Goal: Task Accomplishment & Management: Complete application form

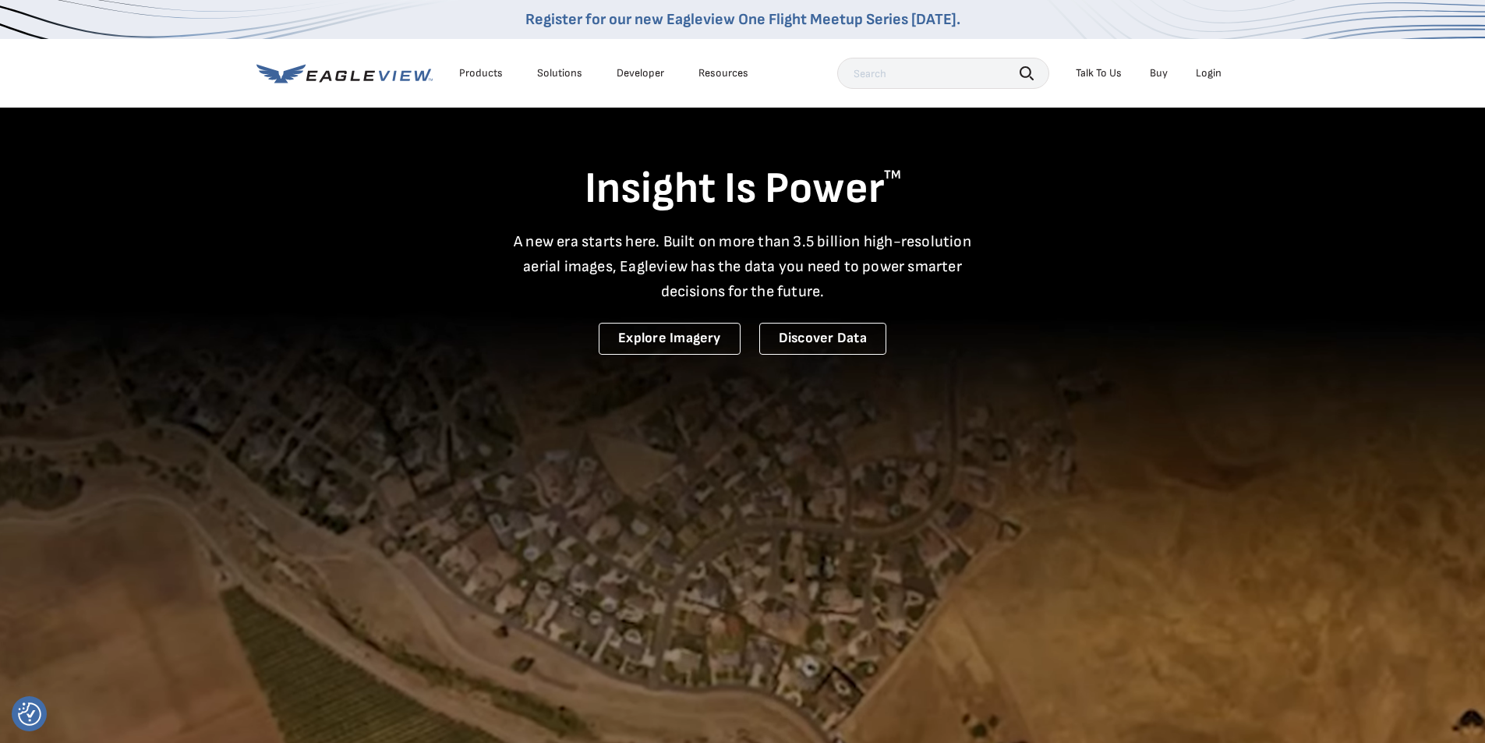
click at [1209, 72] on div "Login" at bounding box center [1209, 73] width 26 height 14
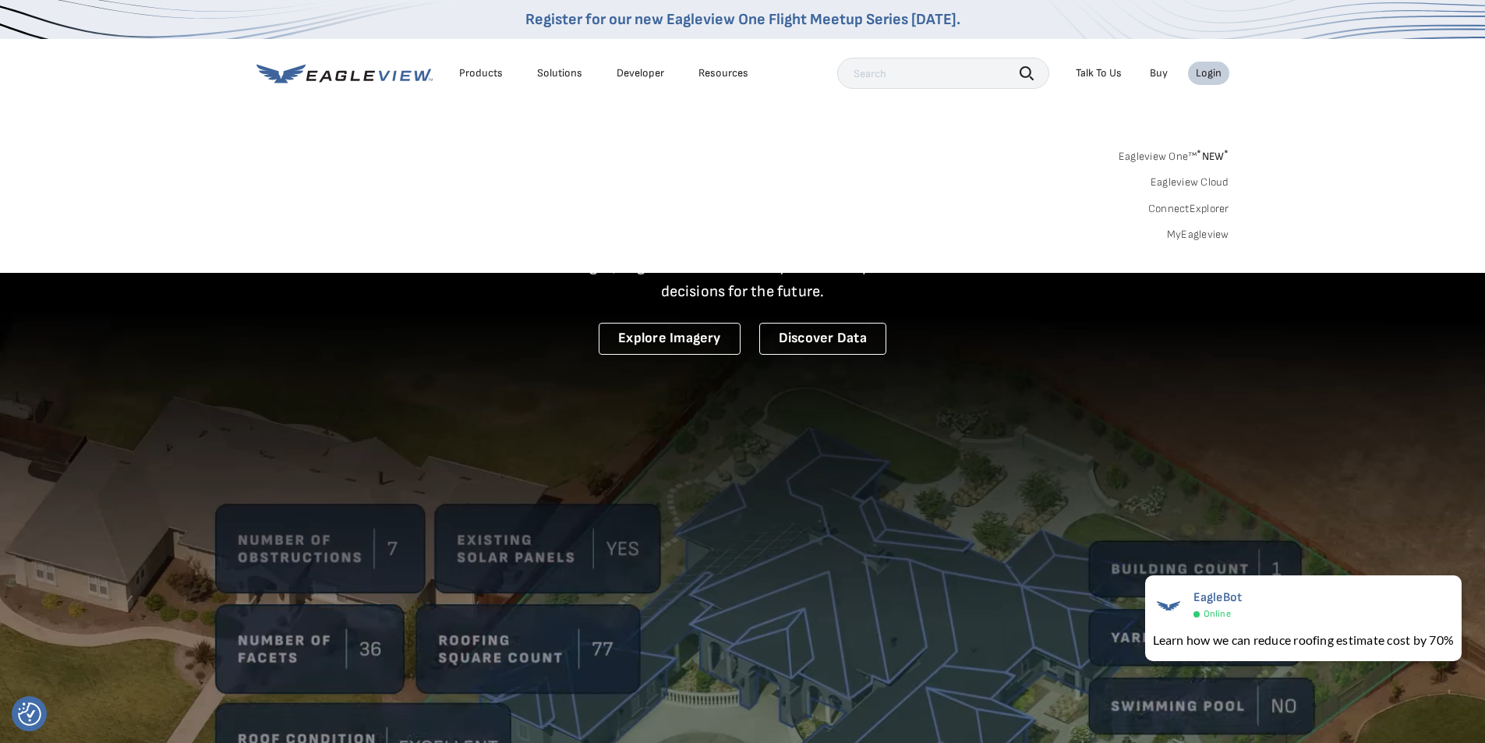
click at [1195, 69] on li "Login" at bounding box center [1208, 73] width 41 height 23
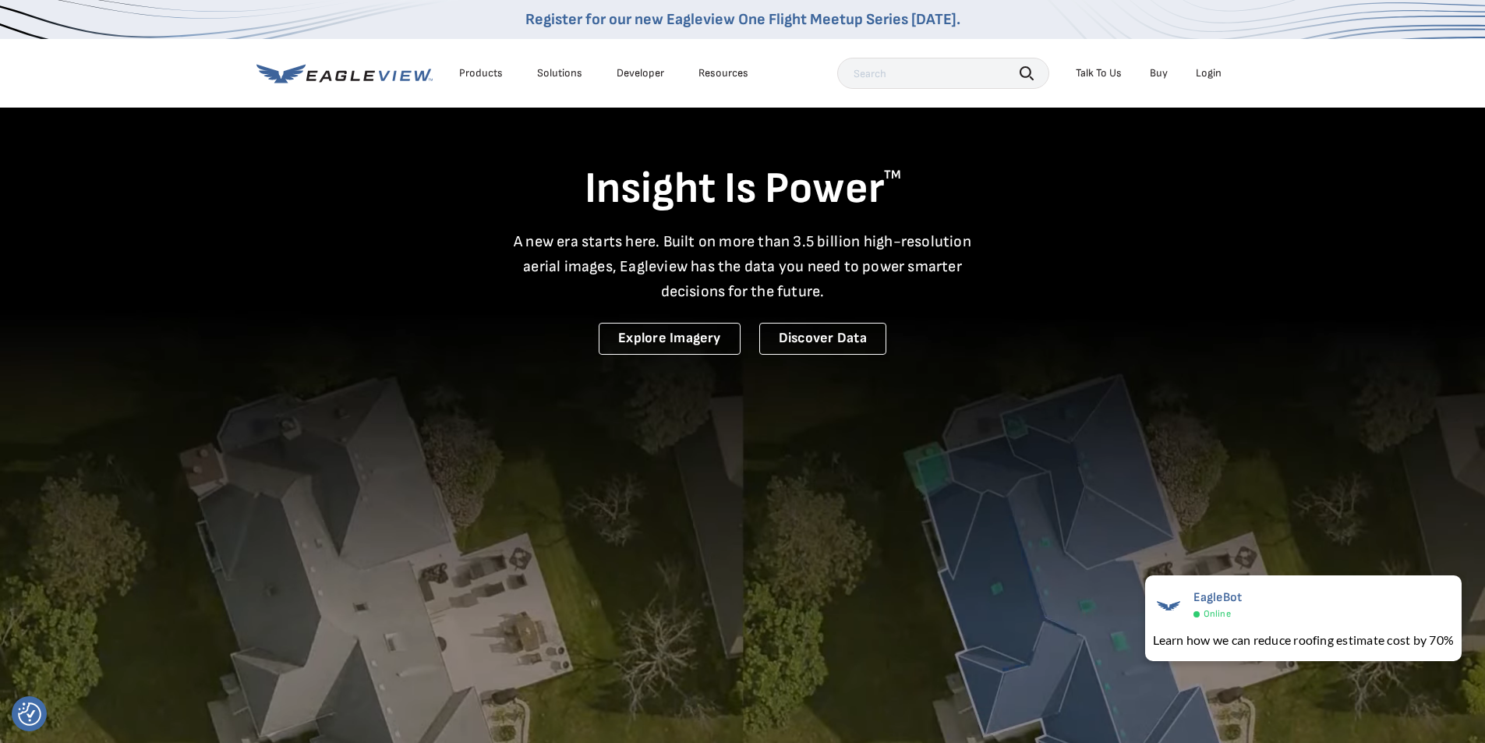
click at [1009, 71] on input "text" at bounding box center [943, 73] width 212 height 31
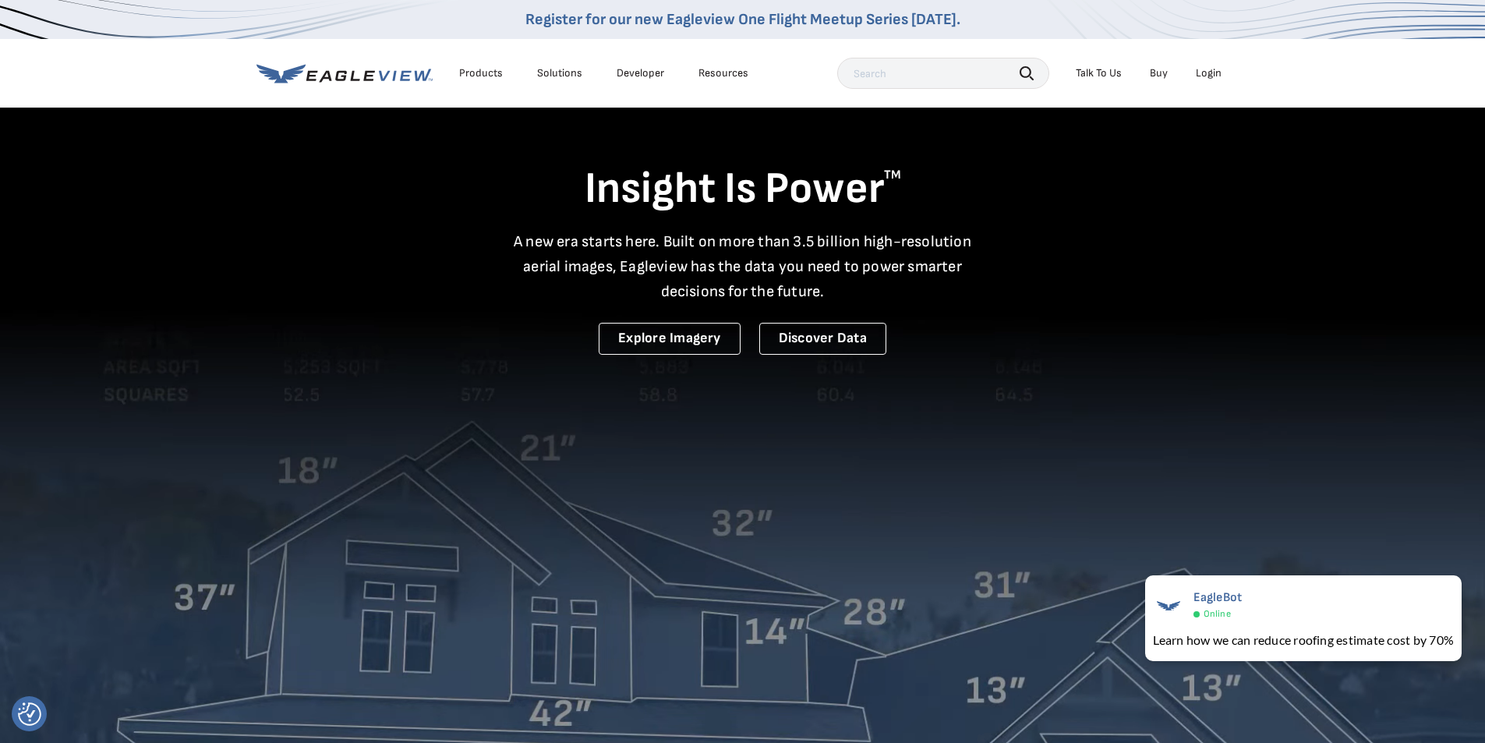
click at [1147, 73] on li "Buy" at bounding box center [1159, 73] width 34 height 23
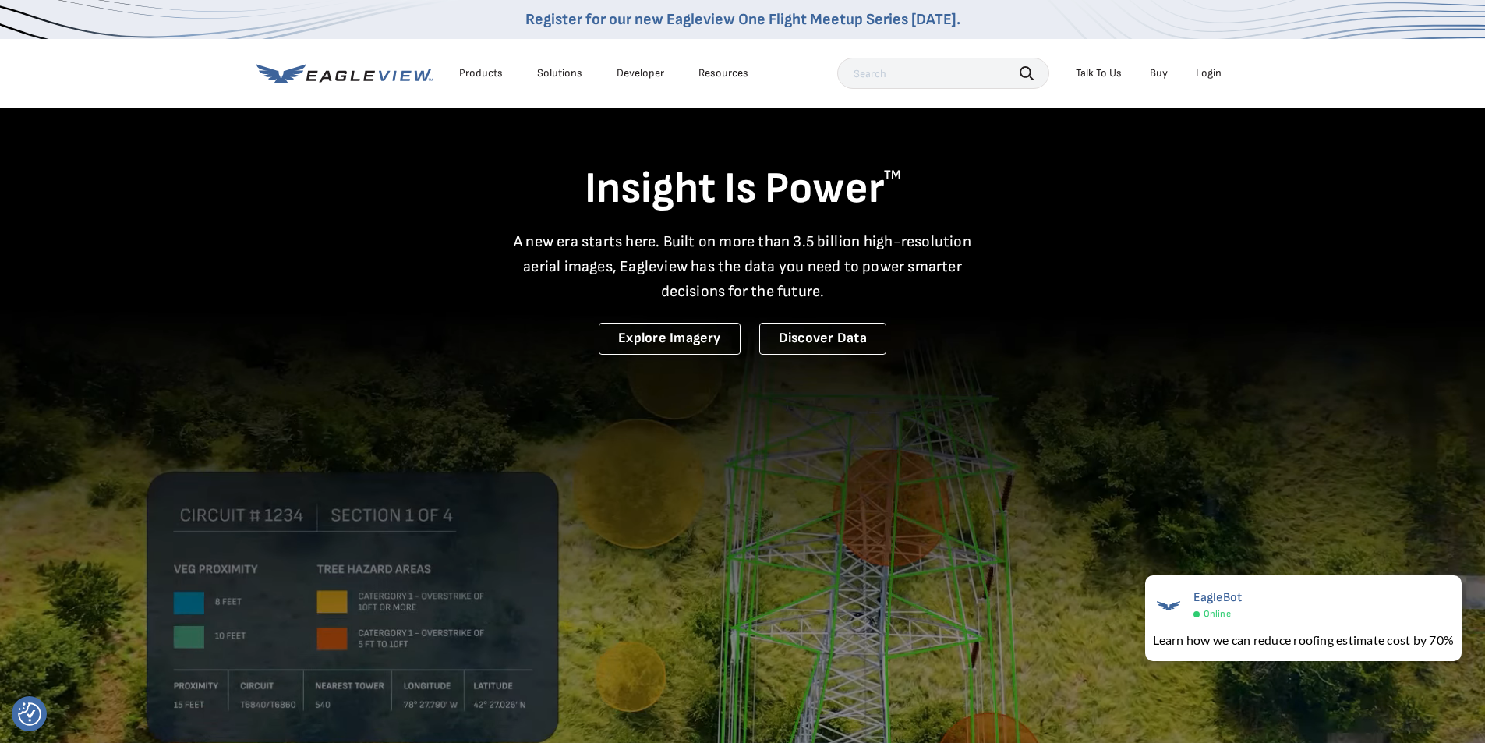
click at [1202, 76] on div "Login" at bounding box center [1209, 73] width 26 height 14
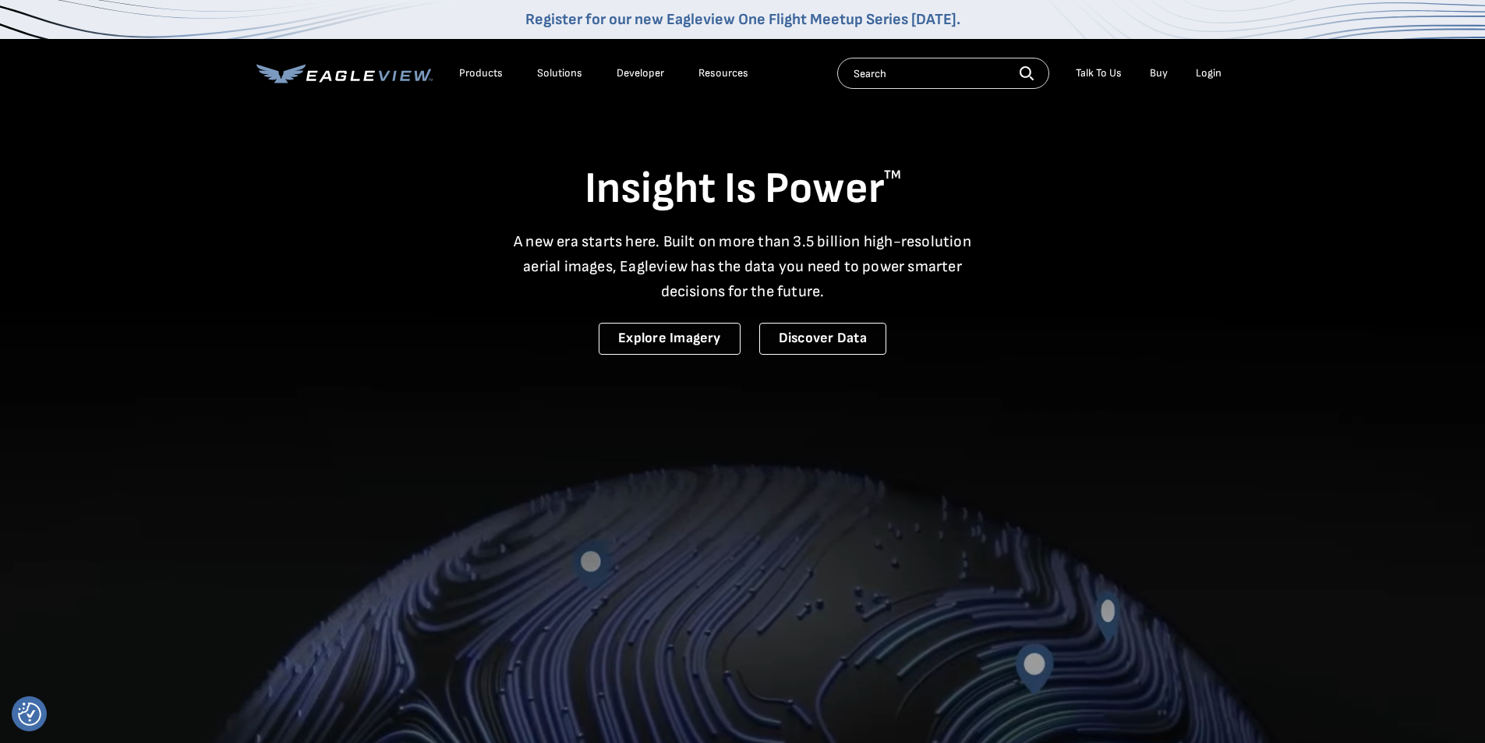
click at [1201, 69] on div "Login" at bounding box center [1209, 73] width 26 height 14
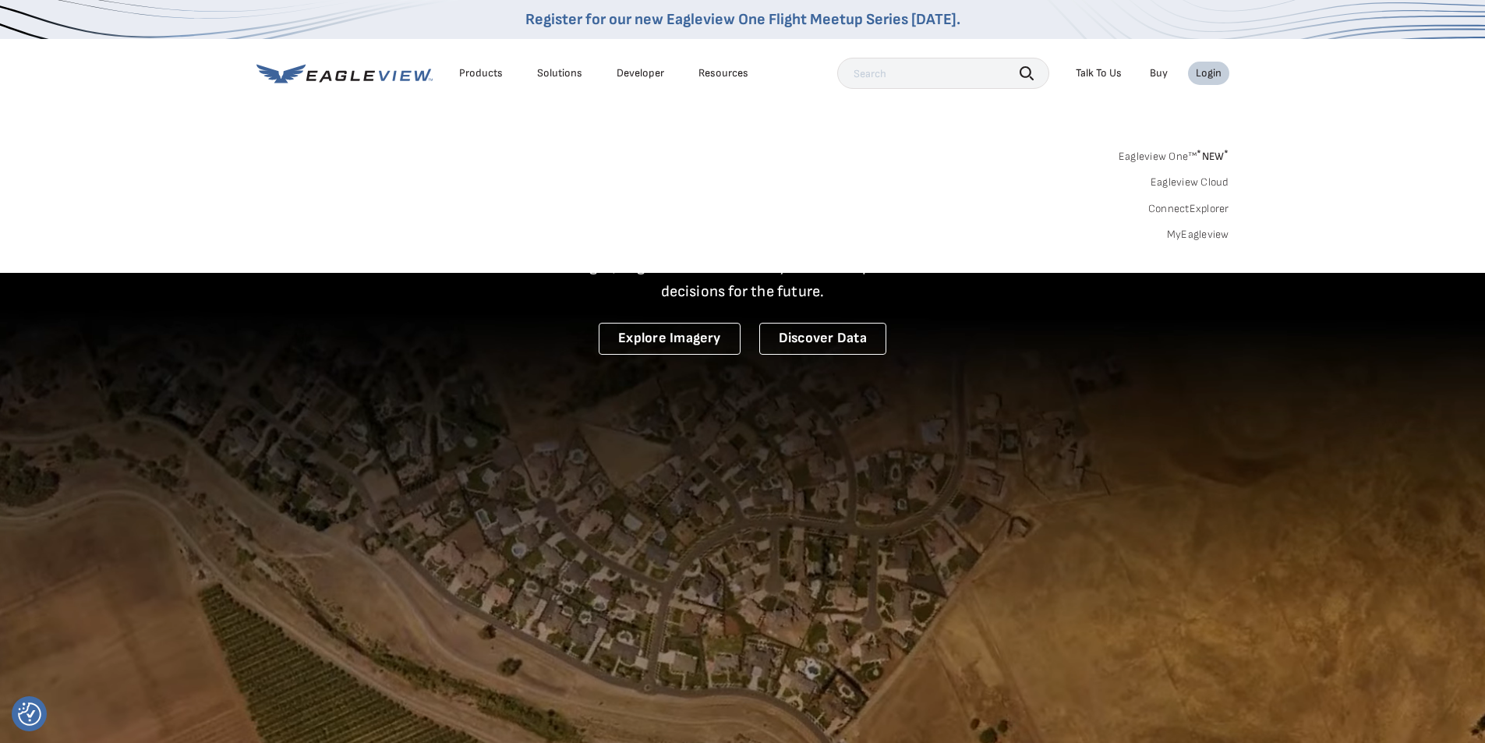
click at [1175, 235] on link "MyEagleview" at bounding box center [1198, 235] width 62 height 14
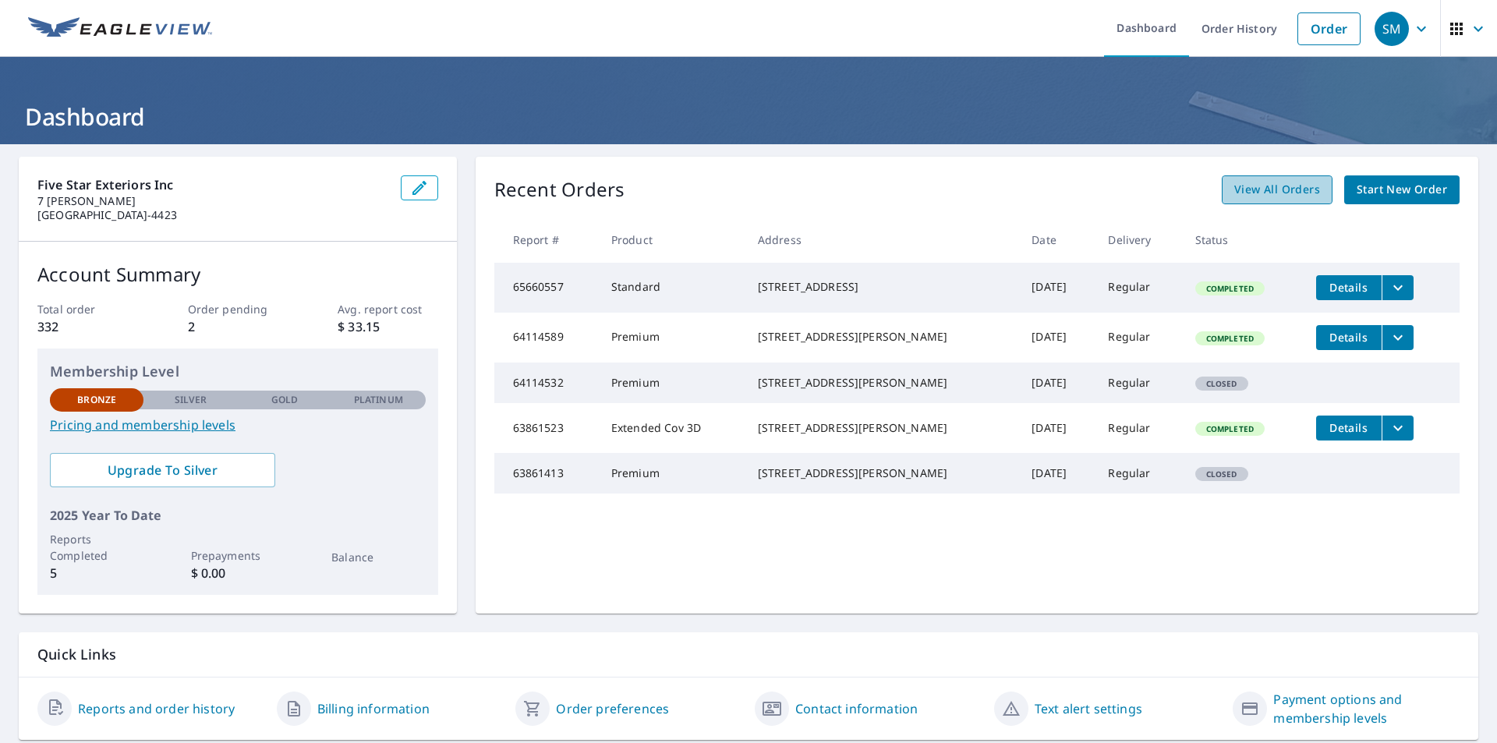
click at [1290, 191] on span "View All Orders" at bounding box center [1277, 189] width 86 height 19
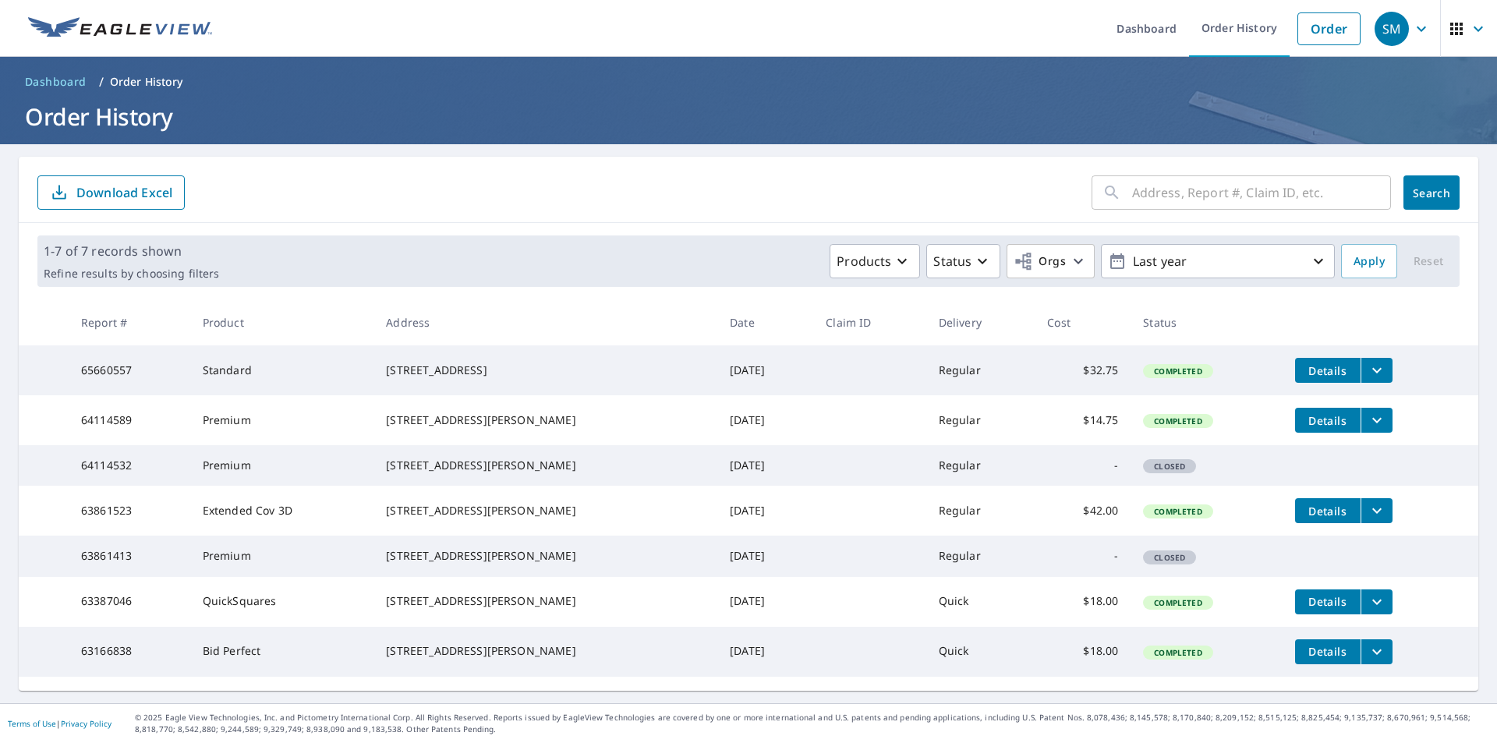
click at [1178, 195] on input "text" at bounding box center [1261, 193] width 259 height 44
type input "1"
click at [1179, 199] on input "1244 rute 212" at bounding box center [1246, 193] width 229 height 44
drag, startPoint x: 1223, startPoint y: 188, endPoint x: 1228, endPoint y: 195, distance: 8.4
click at [1228, 195] on input "[STREET_ADDRESS]" at bounding box center [1246, 193] width 229 height 44
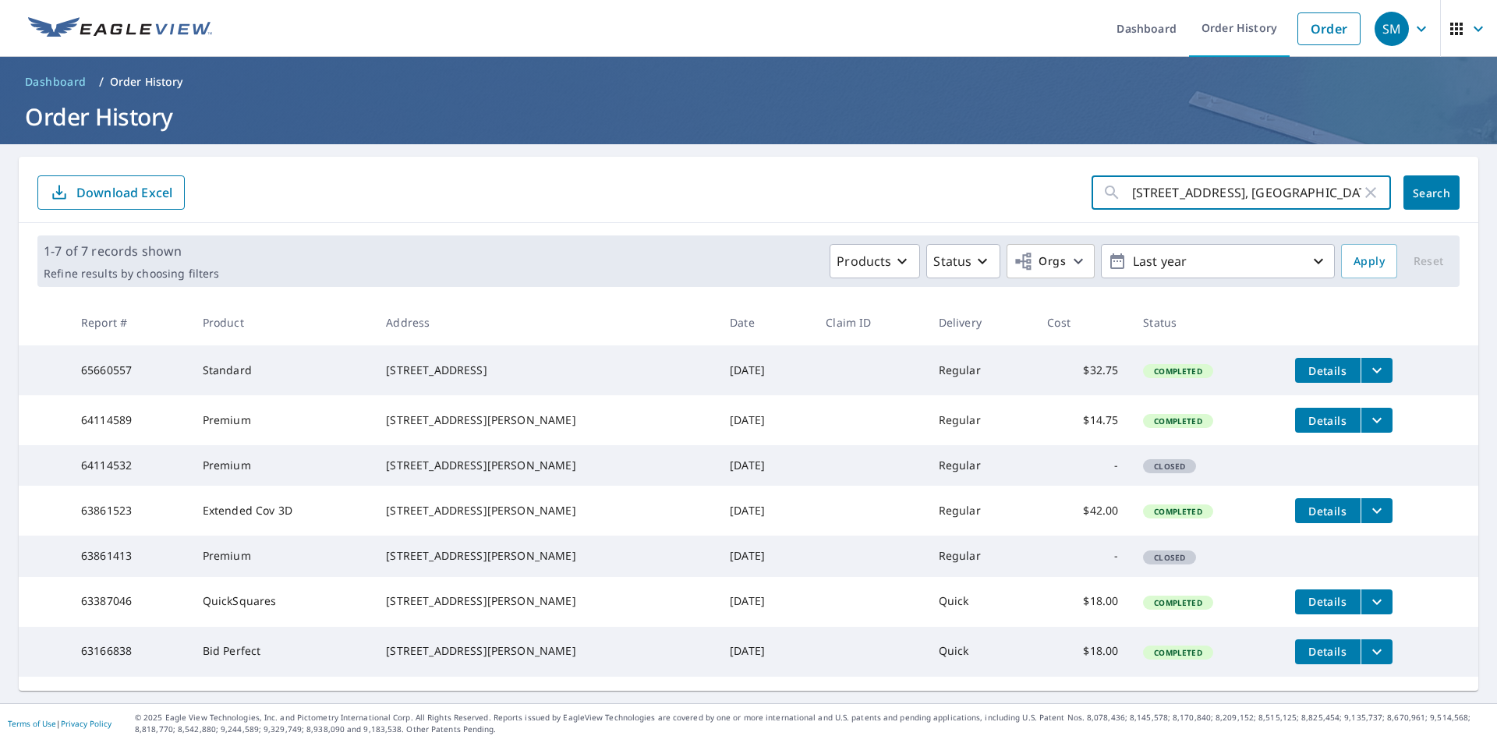
type input "1244 route 212, [GEOGRAPHIC_DATA] ny"
click button "Search" at bounding box center [1431, 192] width 56 height 34
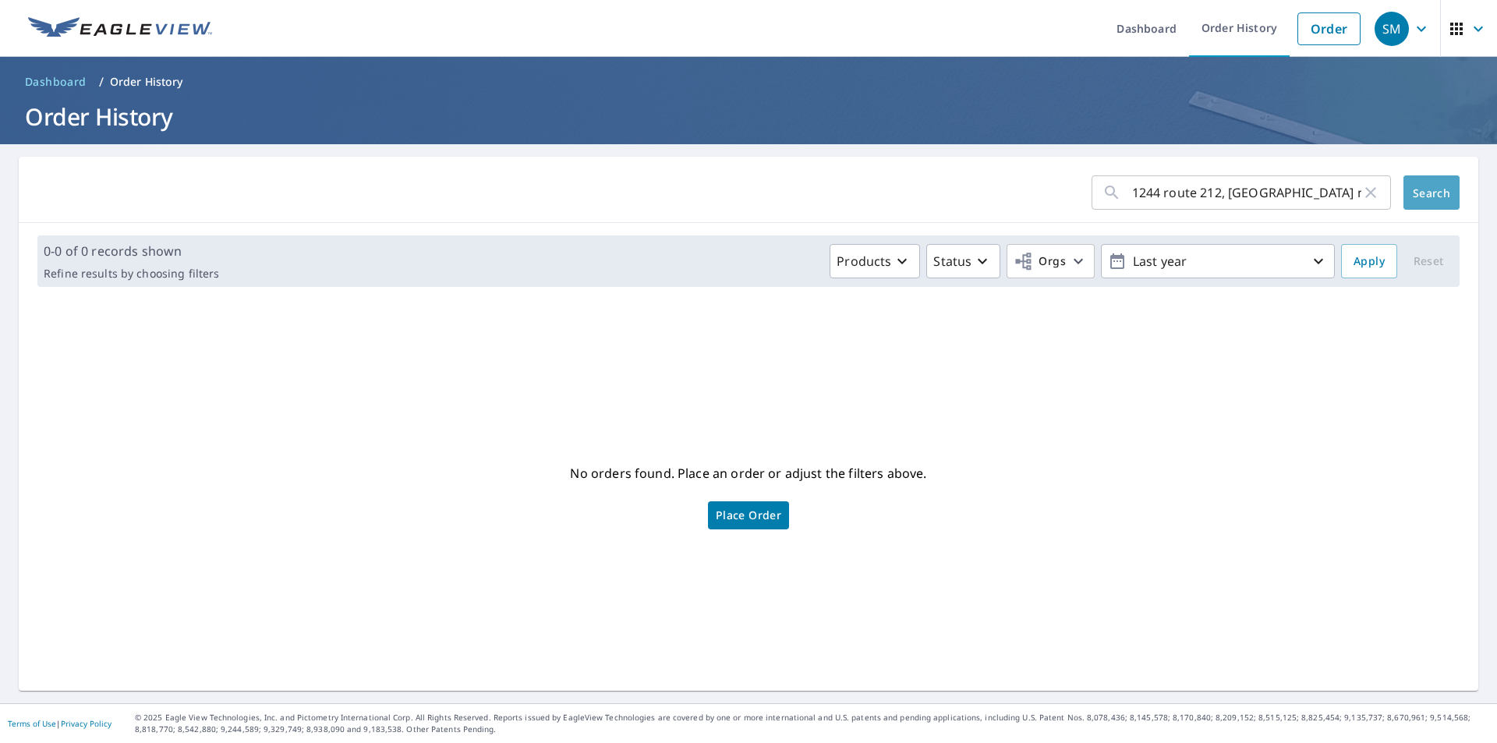
click at [1428, 186] on span "Search" at bounding box center [1430, 193] width 31 height 15
click at [1214, 191] on input "1244 route 212, [GEOGRAPHIC_DATA] ny" at bounding box center [1246, 193] width 229 height 44
type input "[STREET_ADDRESS]"
click at [1425, 193] on span "Search" at bounding box center [1430, 193] width 31 height 15
click at [1154, 193] on input "[STREET_ADDRESS]" at bounding box center [1246, 193] width 229 height 44
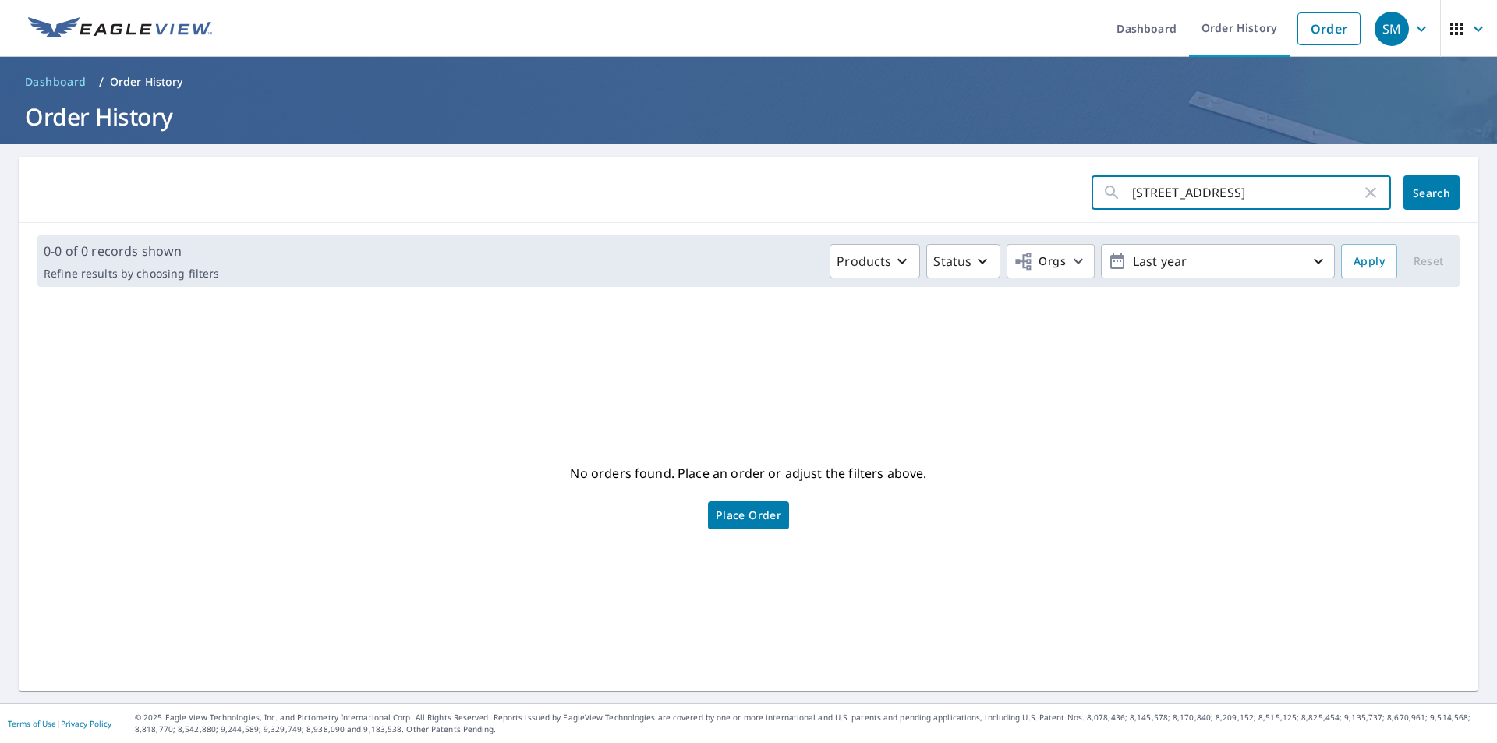
click at [1184, 191] on input "[STREET_ADDRESS]" at bounding box center [1246, 193] width 229 height 44
type input "[STREET_ADDRESS]"
click at [1419, 186] on span "Search" at bounding box center [1430, 193] width 31 height 15
click at [1315, 188] on input "[STREET_ADDRESS]" at bounding box center [1246, 193] width 229 height 44
click at [1412, 35] on icon "button" at bounding box center [1421, 28] width 19 height 19
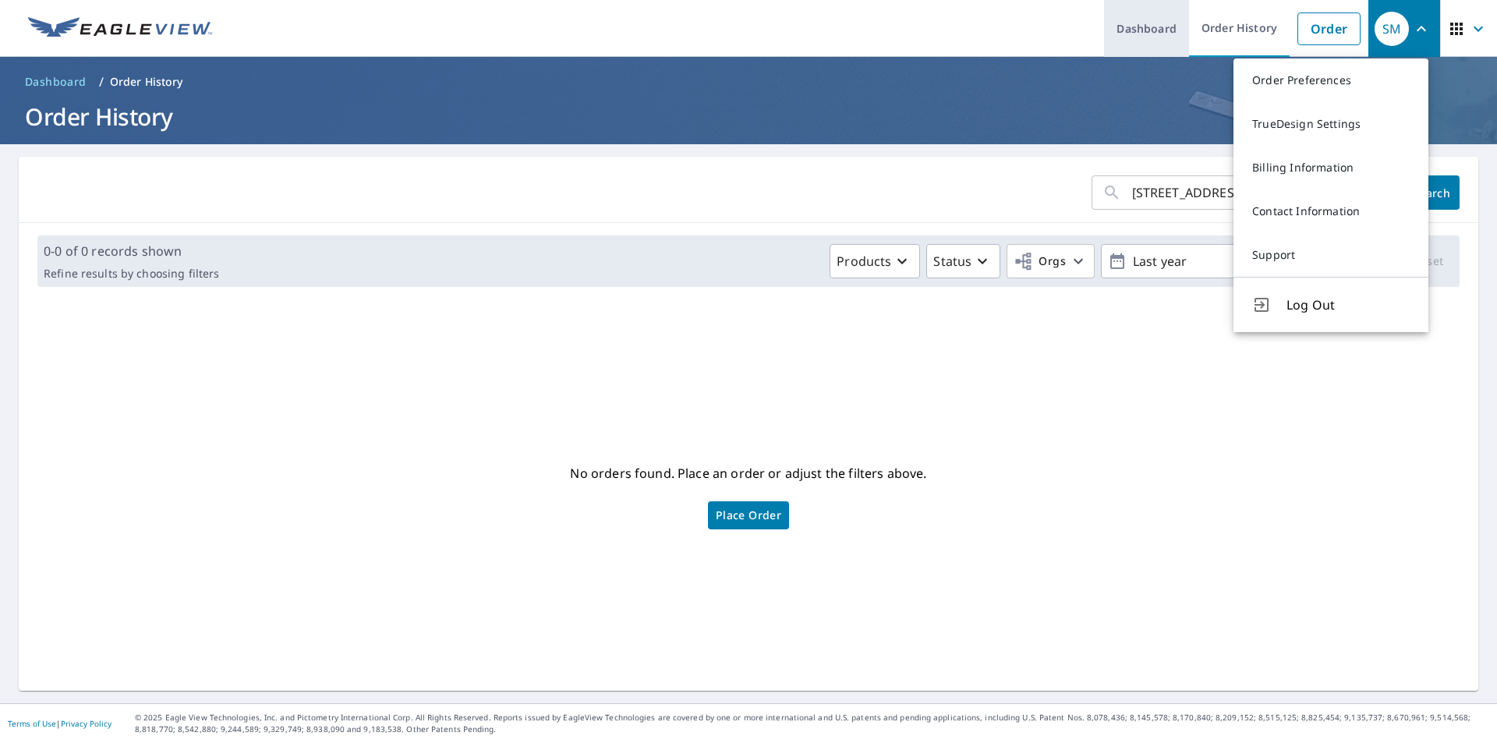
click at [1159, 33] on link "Dashboard" at bounding box center [1146, 28] width 85 height 57
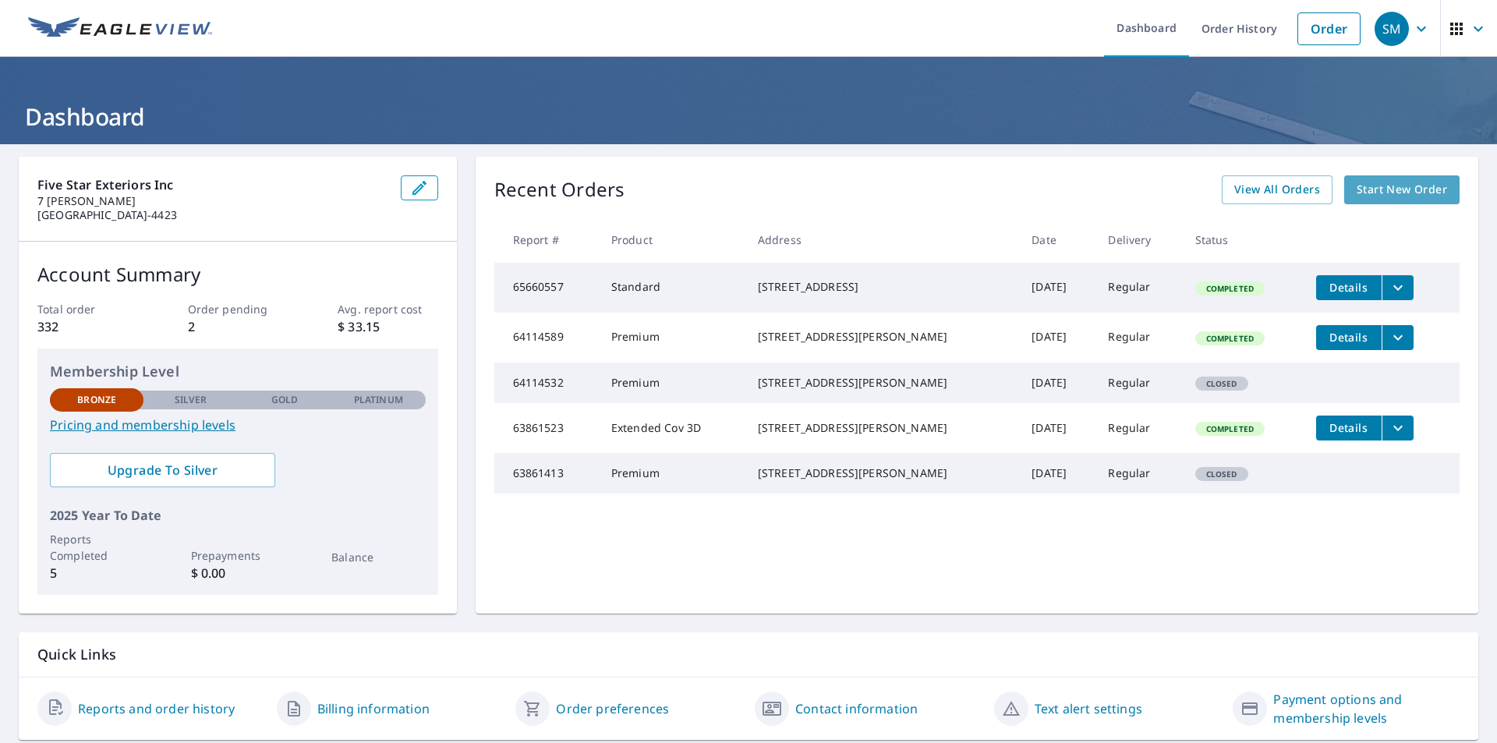
click at [1391, 189] on span "Start New Order" at bounding box center [1401, 189] width 90 height 19
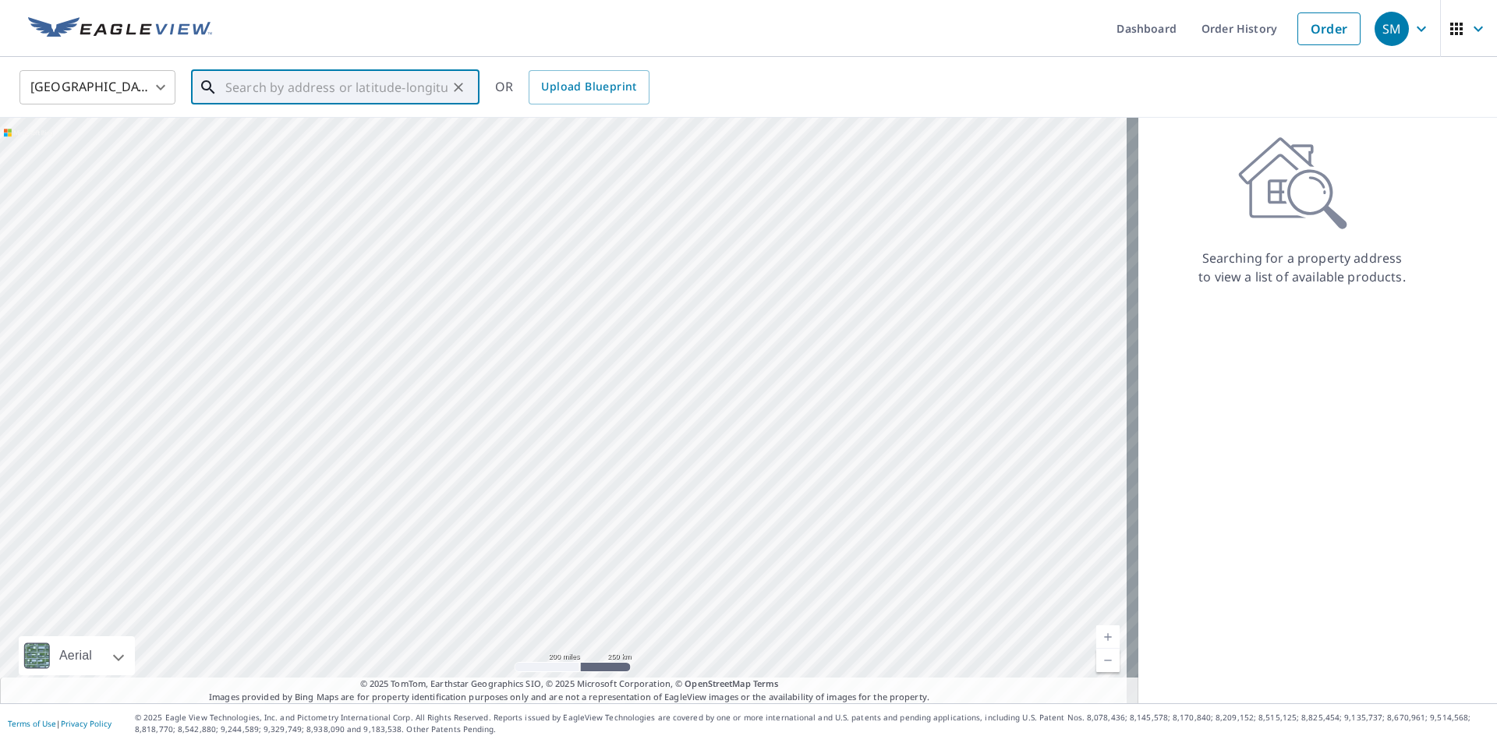
click at [279, 94] on input "text" at bounding box center [336, 87] width 222 height 44
click at [267, 142] on p "Saugerties, [GEOGRAPHIC_DATA] 12477" at bounding box center [344, 150] width 245 height 16
type input "[STREET_ADDRESS]"
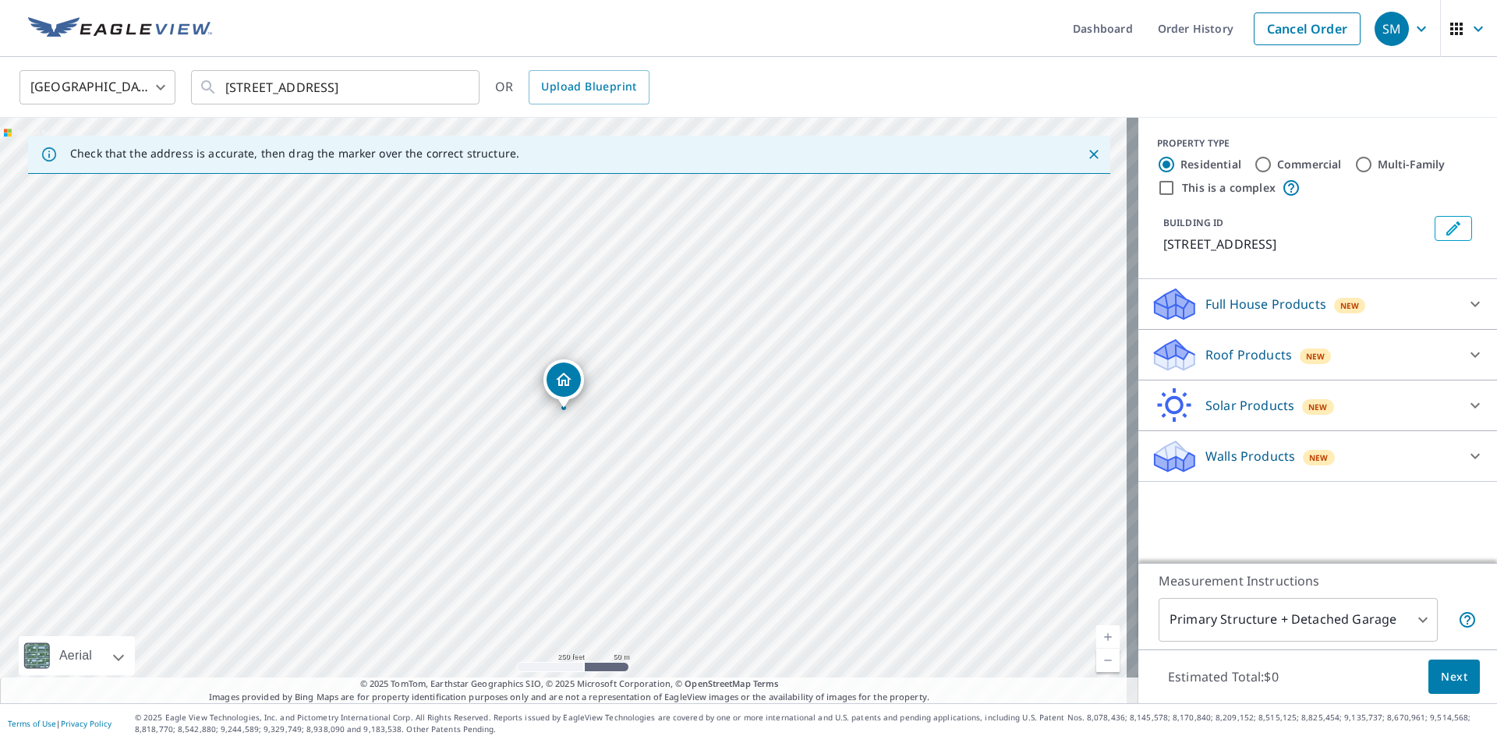
drag, startPoint x: 531, startPoint y: 150, endPoint x: 542, endPoint y: 146, distance: 11.9
click at [542, 146] on div "Check that the address is accurate, then drag the marker over the correct struc…" at bounding box center [569, 155] width 1082 height 38
click at [253, 161] on div "Check that the address is accurate, then drag the marker over the correct struc…" at bounding box center [294, 154] width 449 height 28
click at [184, 157] on p "Check that the address is accurate, then drag the marker over the correct struc…" at bounding box center [294, 154] width 449 height 14
click at [48, 157] on icon at bounding box center [49, 154] width 17 height 17
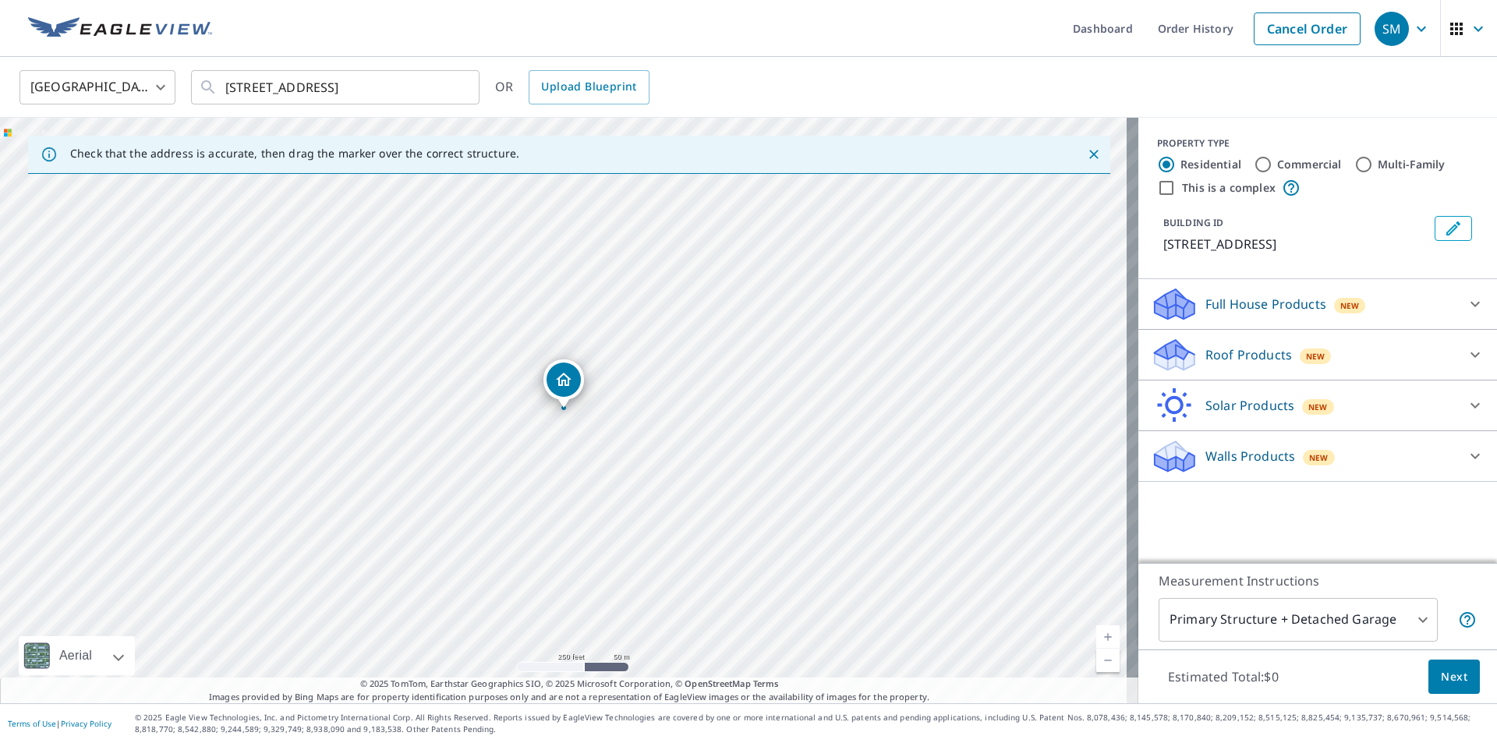
click at [48, 157] on icon at bounding box center [49, 154] width 17 height 17
click at [570, 83] on span "Upload Blueprint" at bounding box center [588, 86] width 95 height 19
